Goal: Task Accomplishment & Management: Manage account settings

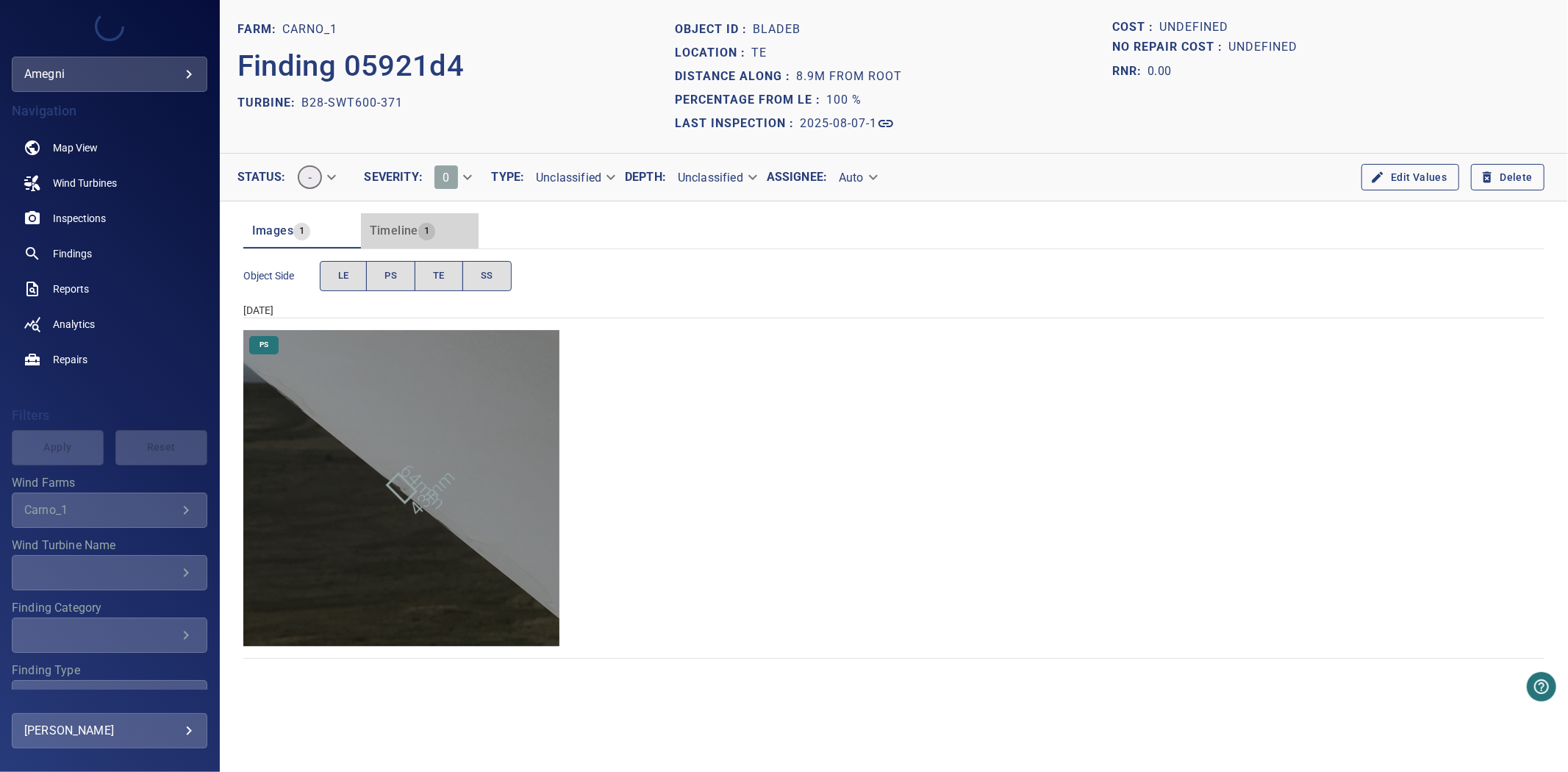
click at [419, 242] on button "Timeline 1" at bounding box center [420, 230] width 117 height 35
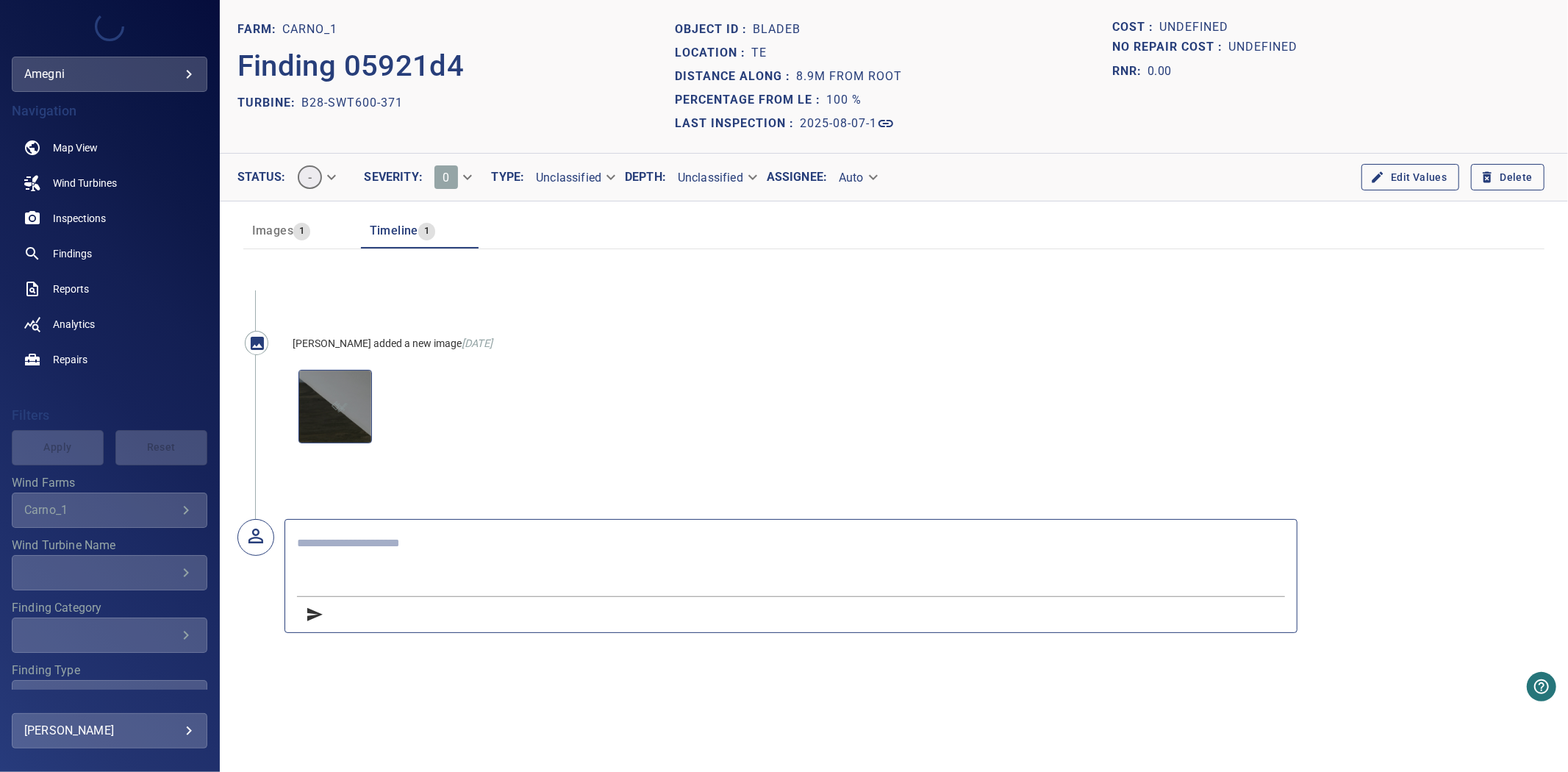
drag, startPoint x: 272, startPoint y: 210, endPoint x: 269, endPoint y: 223, distance: 13.3
click at [270, 213] on div "Images 1 Timeline 1" at bounding box center [893, 225] width 1301 height 47
click at [269, 224] on span "Images" at bounding box center [272, 230] width 41 height 14
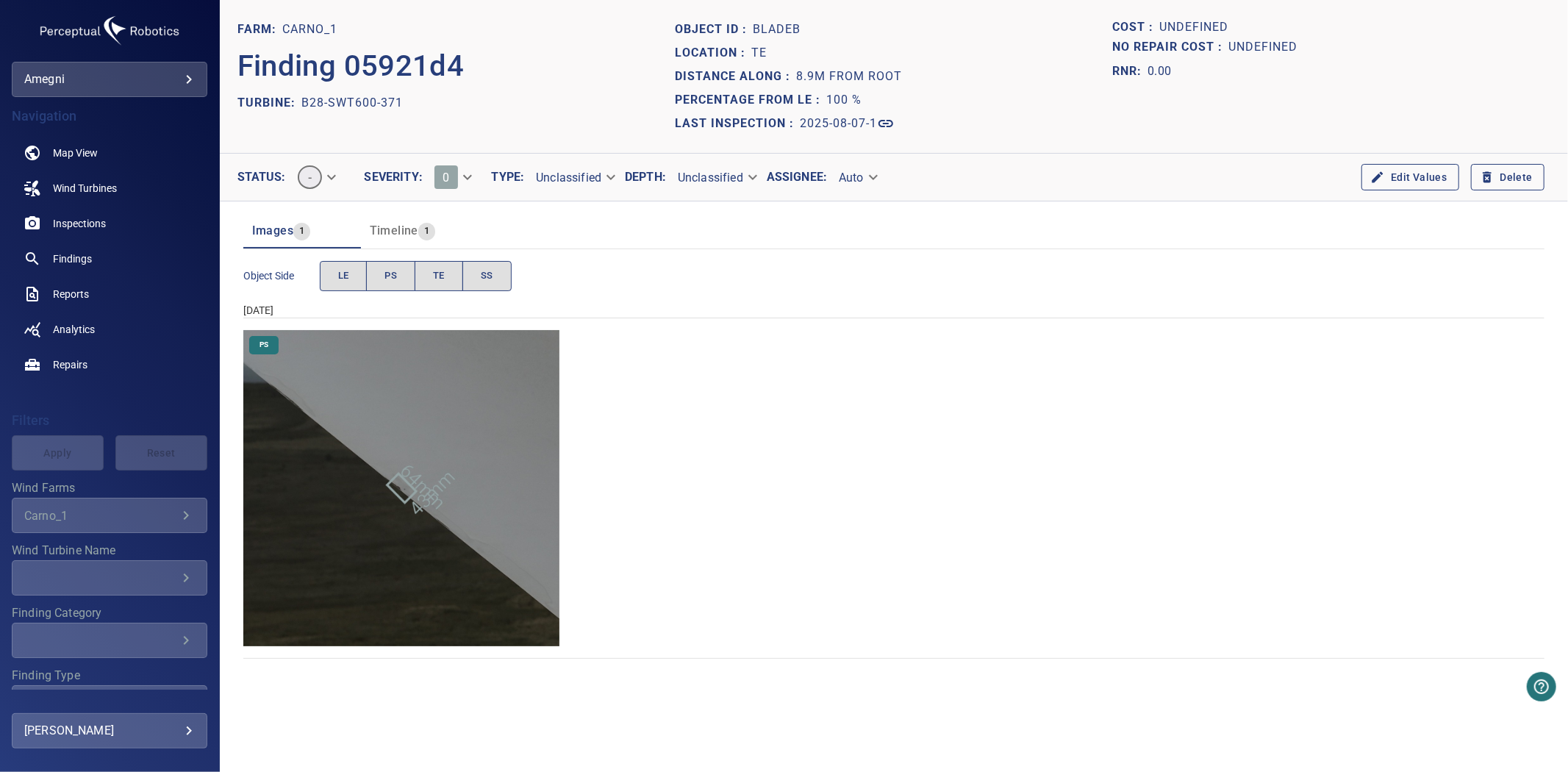
click at [418, 223] on span "1" at bounding box center [426, 231] width 17 height 17
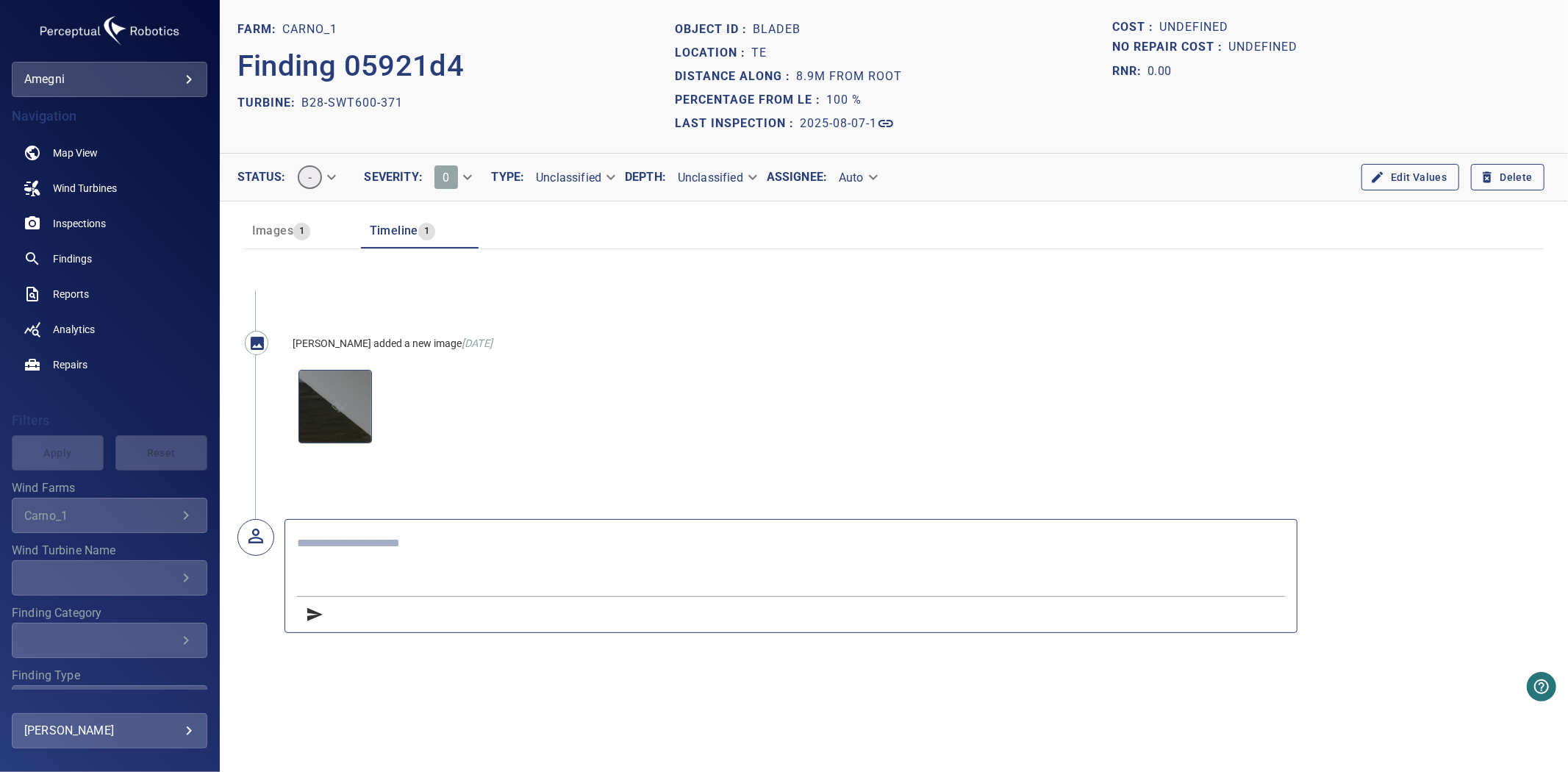
click at [1486, 179] on icon "button" at bounding box center [1487, 178] width 9 height 11
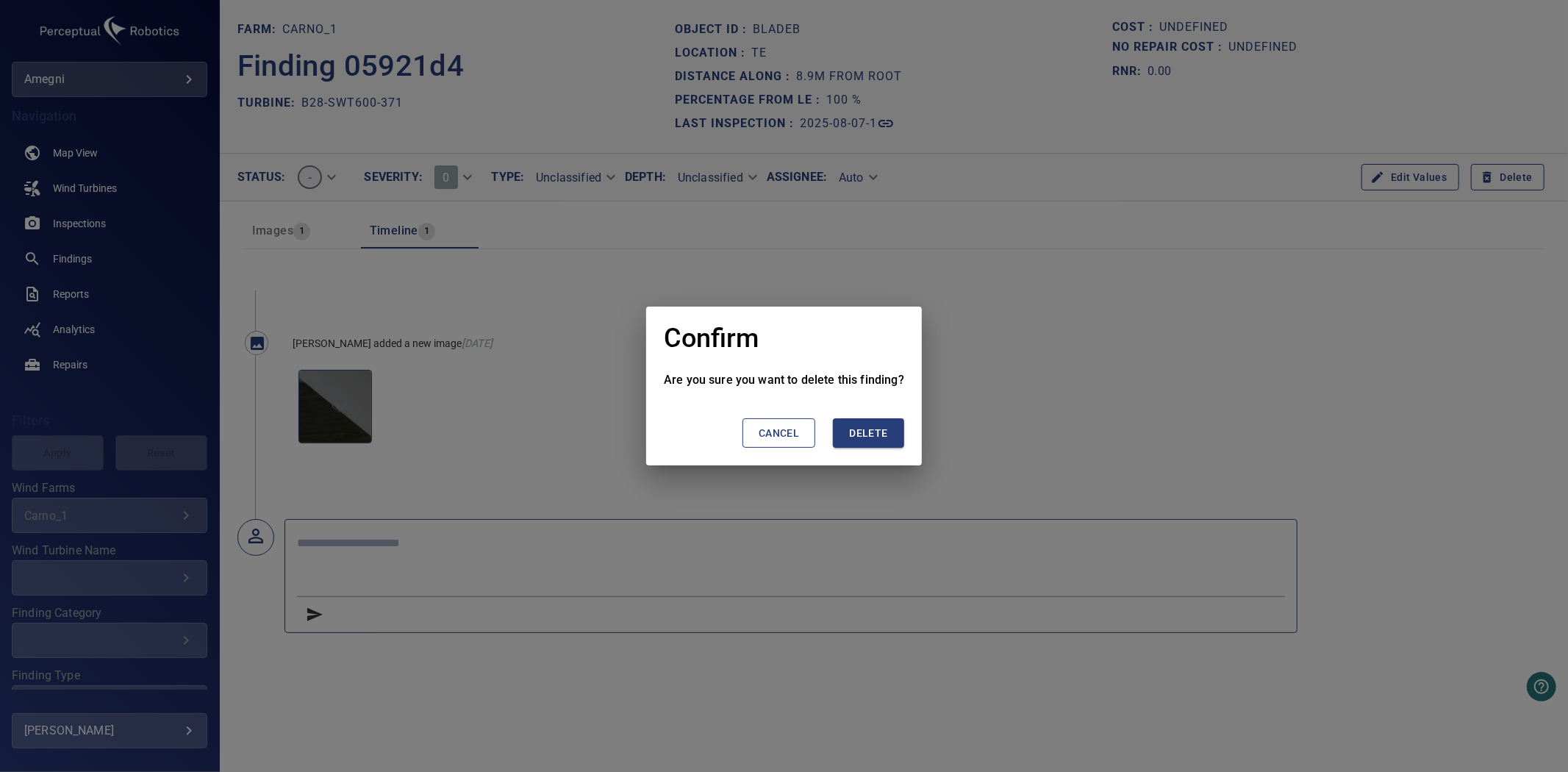
click at [874, 419] on button "Delete" at bounding box center [868, 433] width 70 height 30
